Goal: Task Accomplishment & Management: Complete application form

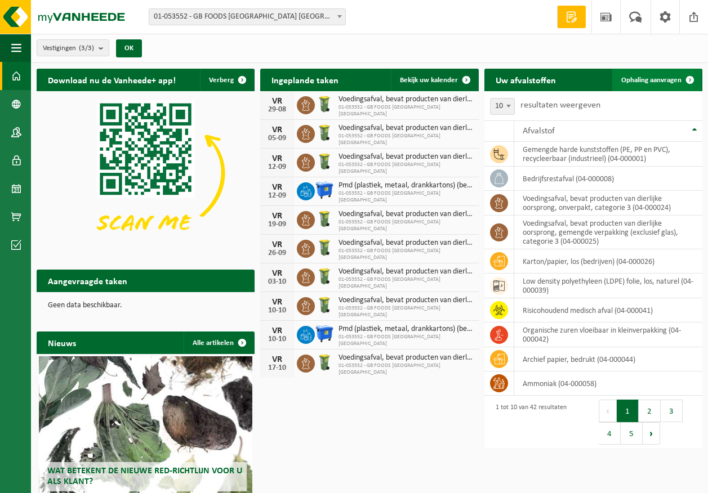
click at [656, 80] on span "Ophaling aanvragen" at bounding box center [651, 80] width 60 height 7
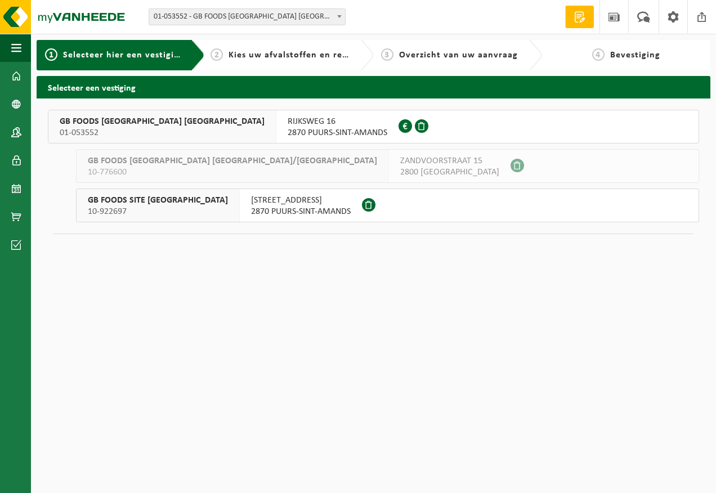
click at [288, 137] on span "2870 PUURS-SINT-AMANDS" at bounding box center [338, 132] width 100 height 11
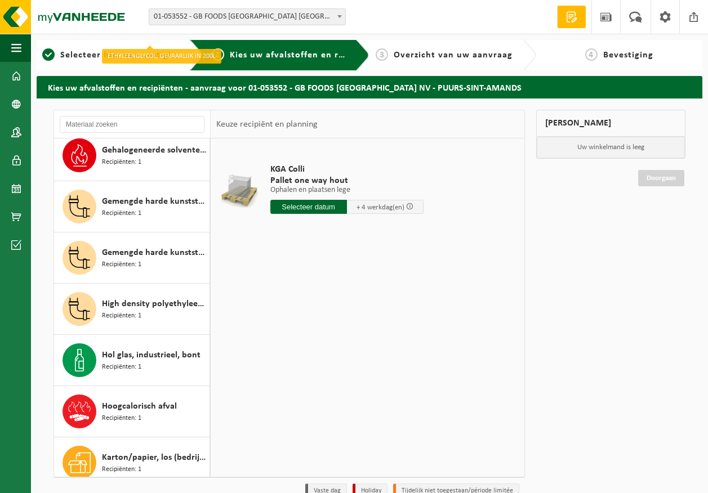
scroll to position [394, 0]
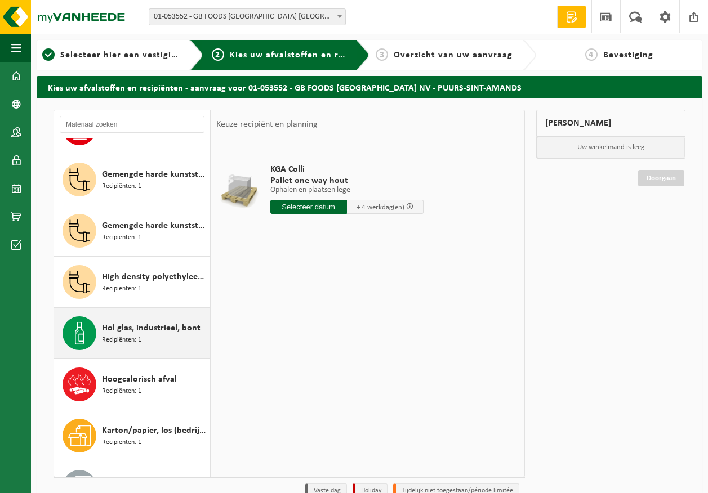
click at [139, 332] on span "Hol glas, industrieel, bont" at bounding box center [151, 328] width 99 height 14
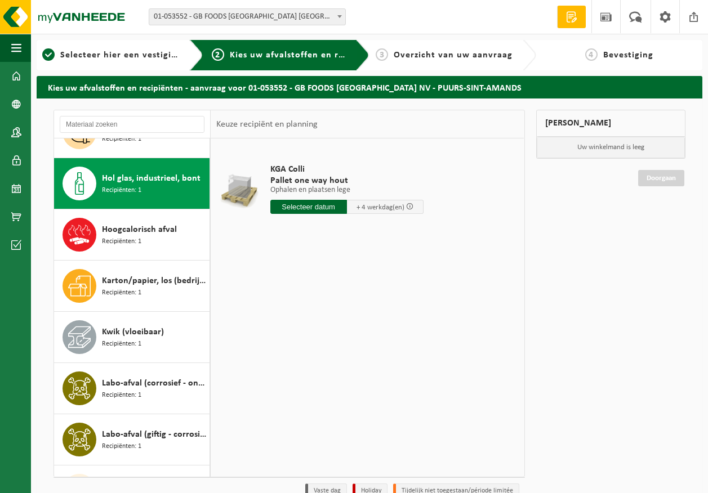
scroll to position [563, 0]
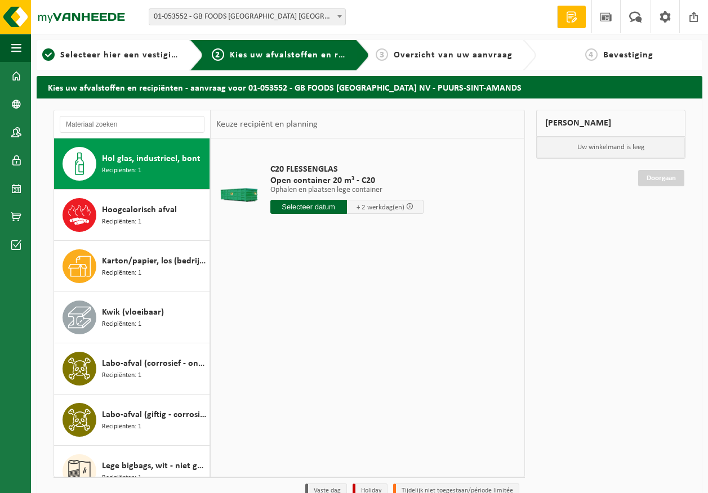
click at [304, 207] on input "text" at bounding box center [308, 207] width 77 height 14
click at [401, 234] on icon at bounding box center [398, 232] width 18 height 18
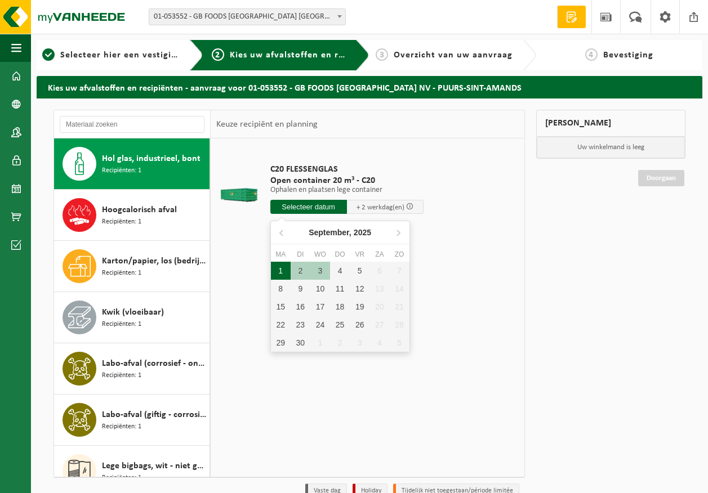
click at [281, 276] on div "1" at bounding box center [281, 271] width 20 height 18
type input "Van 2025-09-01"
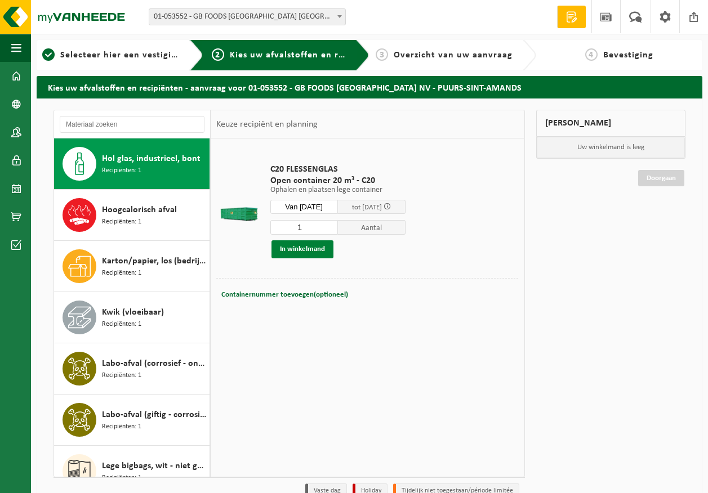
click at [285, 250] on button "In winkelmand" at bounding box center [302, 249] width 62 height 18
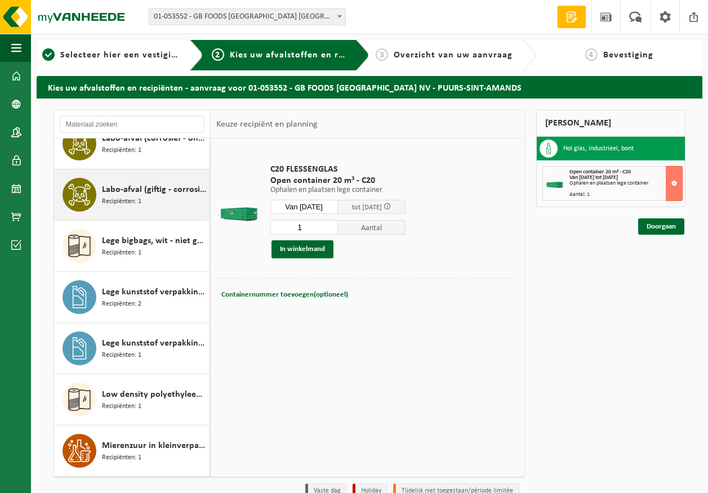
scroll to position [845, 0]
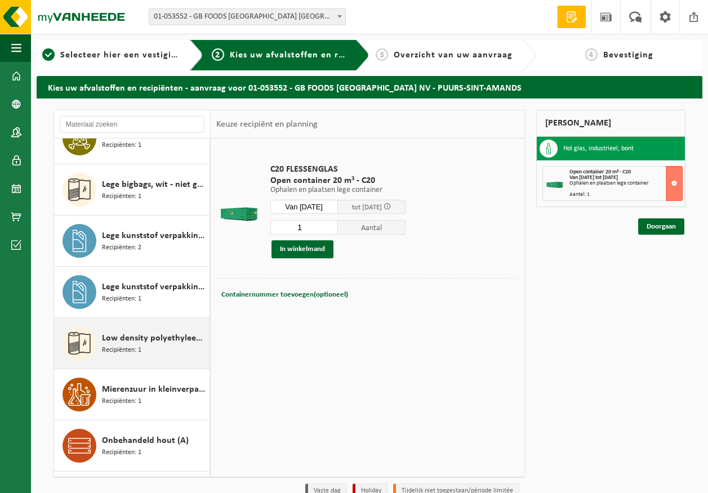
click at [165, 342] on span "Low density polyethyleen (LDPE) folie, los, naturel" at bounding box center [154, 339] width 105 height 14
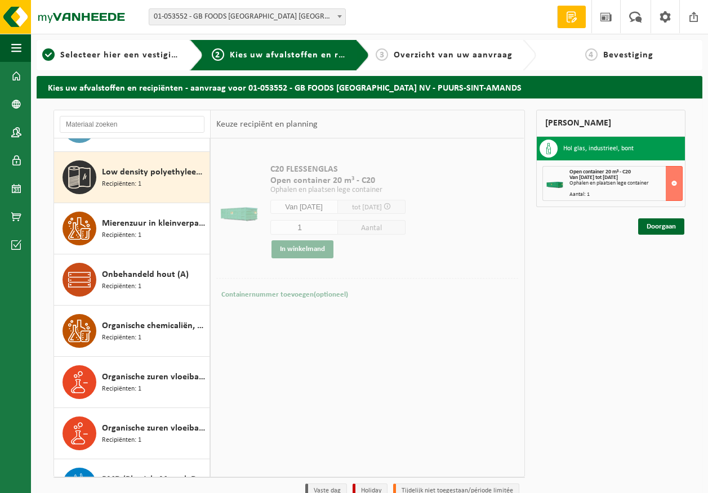
scroll to position [1025, 0]
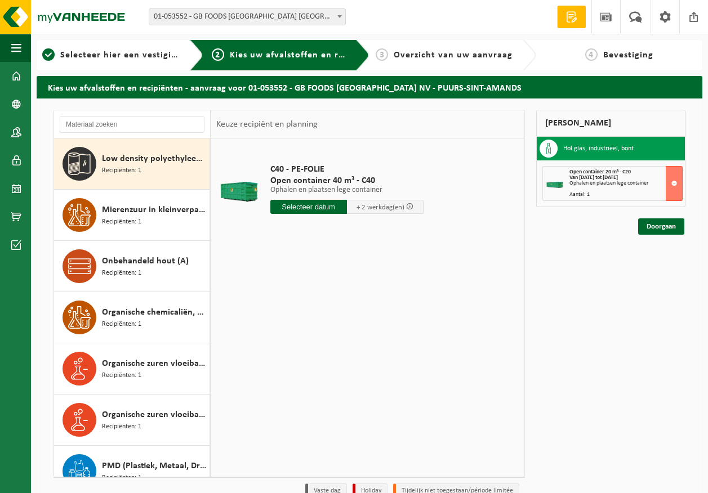
click at [312, 208] on input "text" at bounding box center [308, 207] width 77 height 14
click at [395, 235] on icon at bounding box center [398, 232] width 18 height 18
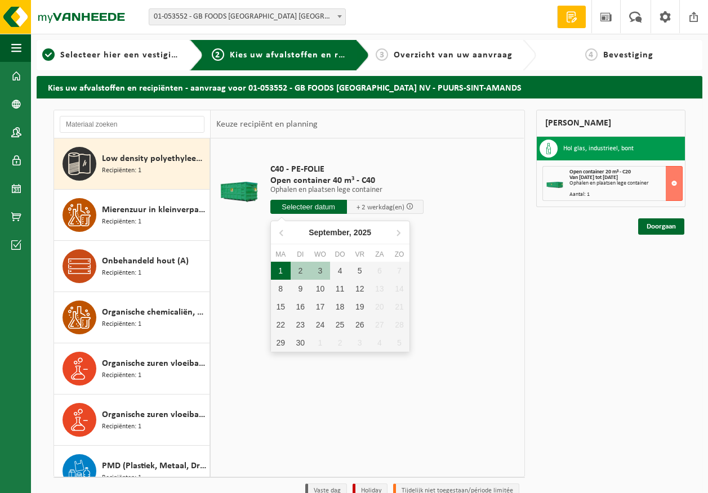
click at [280, 273] on div "1" at bounding box center [281, 271] width 20 height 18
type input "Van 2025-09-01"
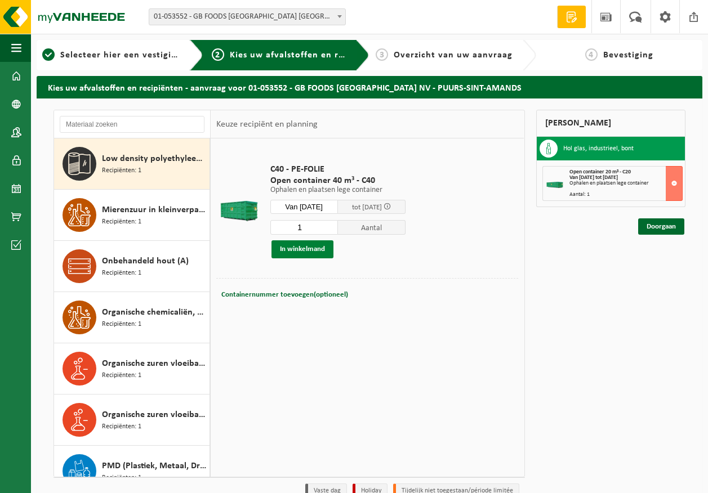
click at [315, 249] on button "In winkelmand" at bounding box center [302, 249] width 62 height 18
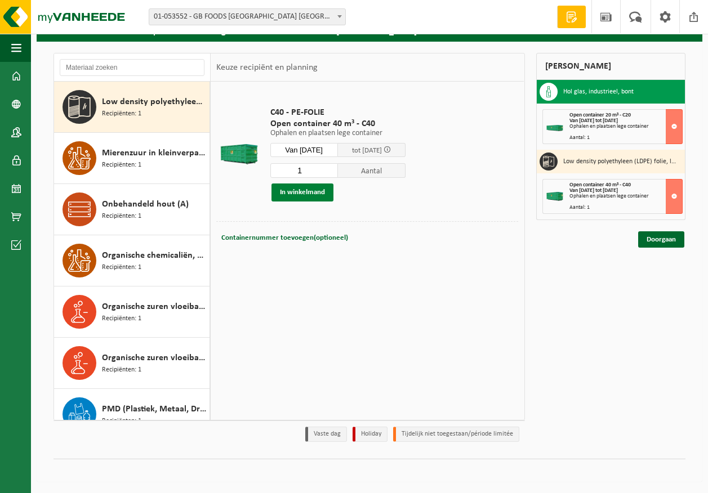
scroll to position [0, 0]
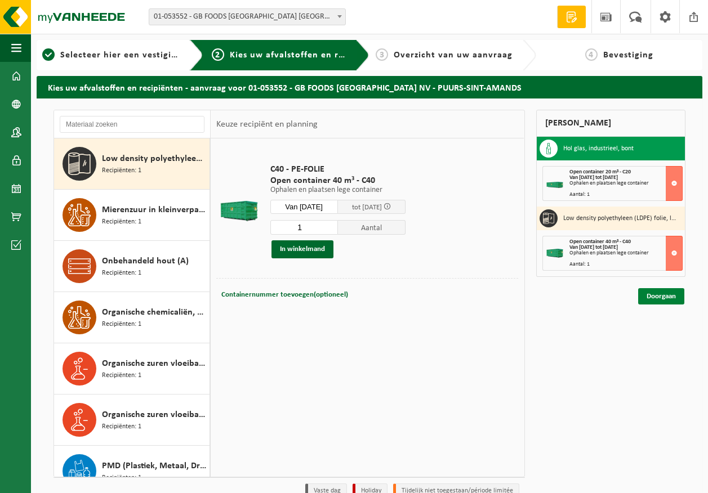
click at [648, 300] on link "Doorgaan" at bounding box center [661, 296] width 46 height 16
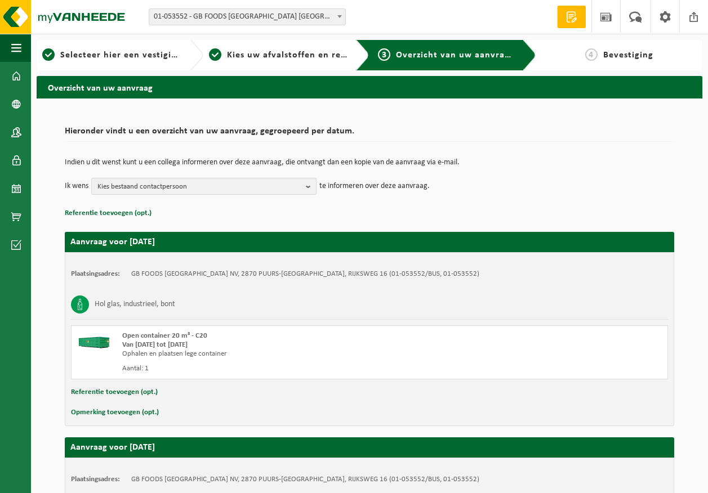
click at [175, 189] on span "Kies bestaand contactpersoon" at bounding box center [199, 186] width 204 height 17
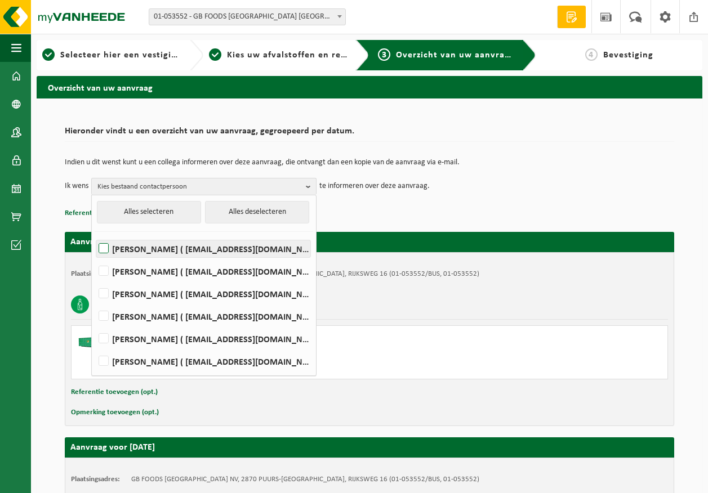
click at [156, 245] on label "Devy De Keersmaeker ( devy_dekeersmaeker@thegbfoods.com )" at bounding box center [203, 248] width 214 height 17
click at [95, 235] on input "Devy De Keersmaeker ( devy_dekeersmaeker@thegbfoods.com )" at bounding box center [94, 234] width 1 height 1
checkbox input "true"
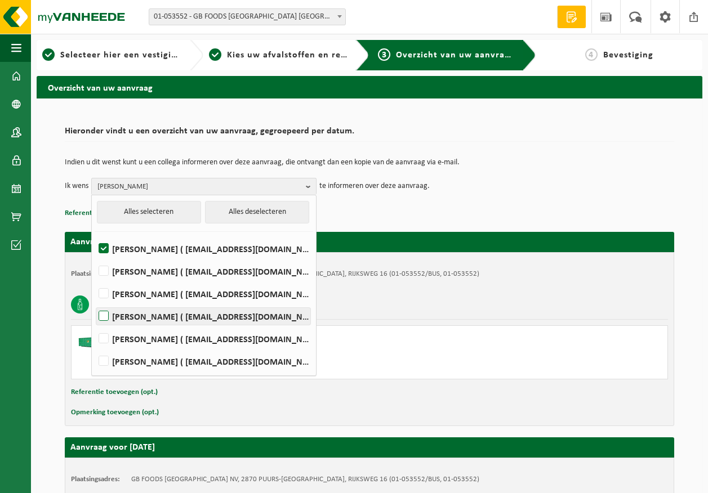
click at [145, 314] on label "Andre Reyniers ( andre_reyniers@thegbfoods.com )" at bounding box center [203, 316] width 214 height 17
click at [95, 302] on input "Andre Reyniers ( andre_reyniers@thegbfoods.com )" at bounding box center [94, 302] width 1 height 1
checkbox input "true"
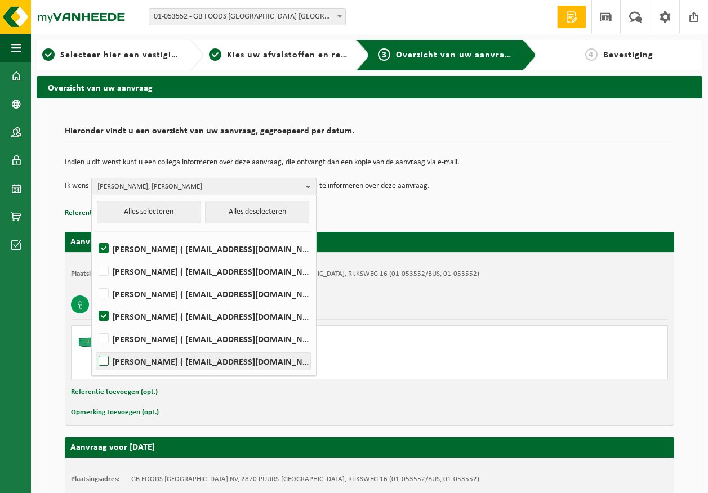
click at [149, 362] on label "Said Tizi ( said_tizi@thegbfoods.com )" at bounding box center [203, 361] width 214 height 17
click at [95, 347] on input "Said Tizi ( said_tizi@thegbfoods.com )" at bounding box center [94, 347] width 1 height 1
checkbox input "true"
click at [537, 187] on td "Ik wens Devy De Keersmaeker, Andre Reyniers, Said Tizi Alles selecteren Alles d…" at bounding box center [369, 186] width 609 height 17
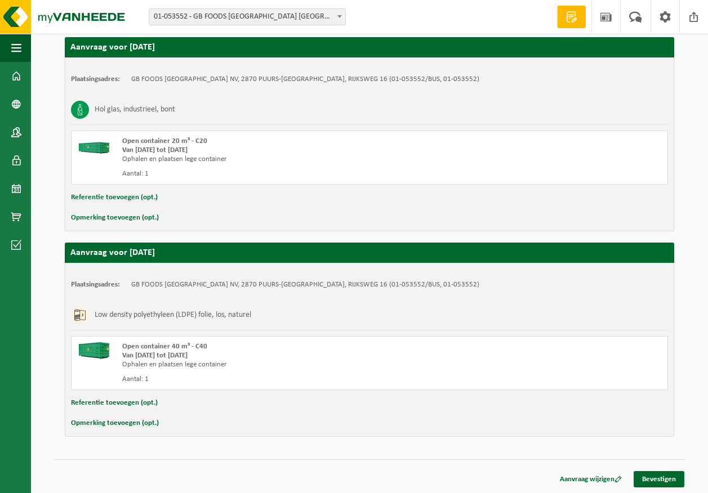
scroll to position [195, 0]
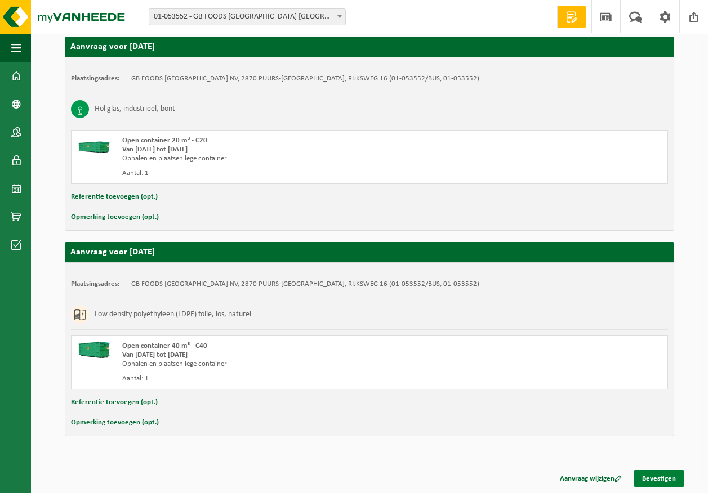
click at [665, 481] on link "Bevestigen" at bounding box center [658, 479] width 51 height 16
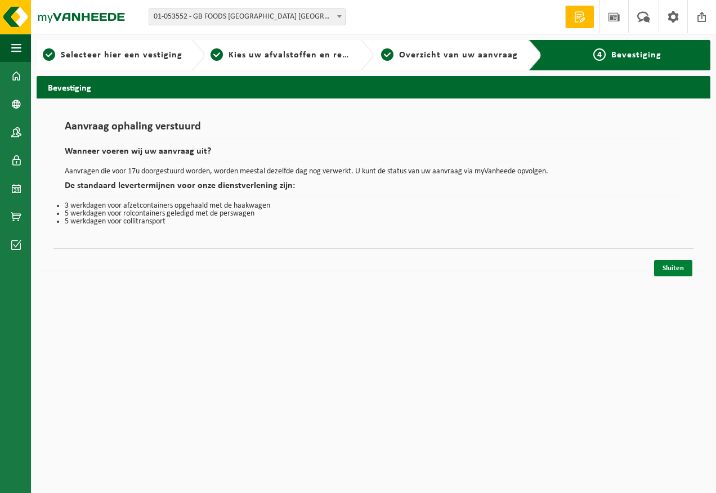
click at [666, 272] on link "Sluiten" at bounding box center [673, 268] width 38 height 16
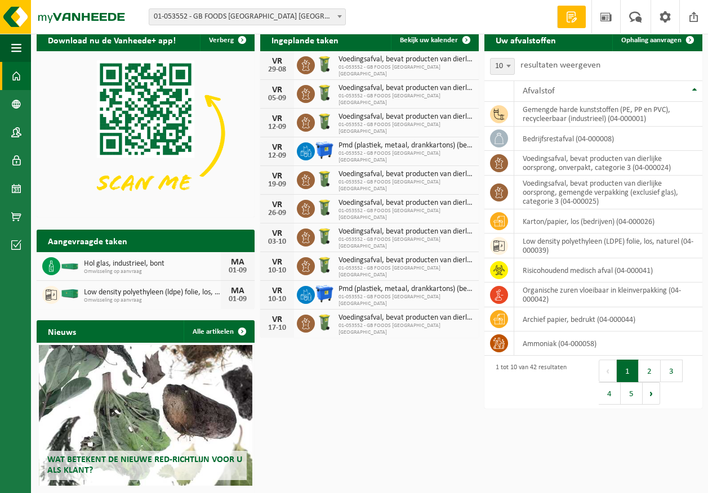
scroll to position [88, 0]
